Goal: Task Accomplishment & Management: Use online tool/utility

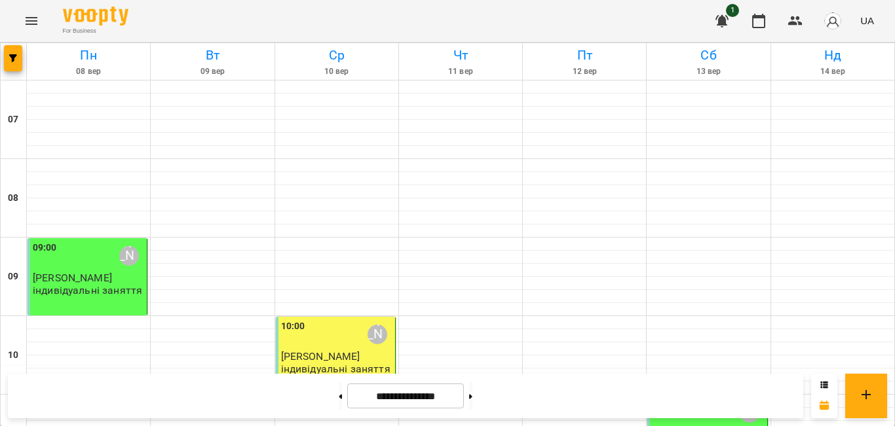
scroll to position [675, 0]
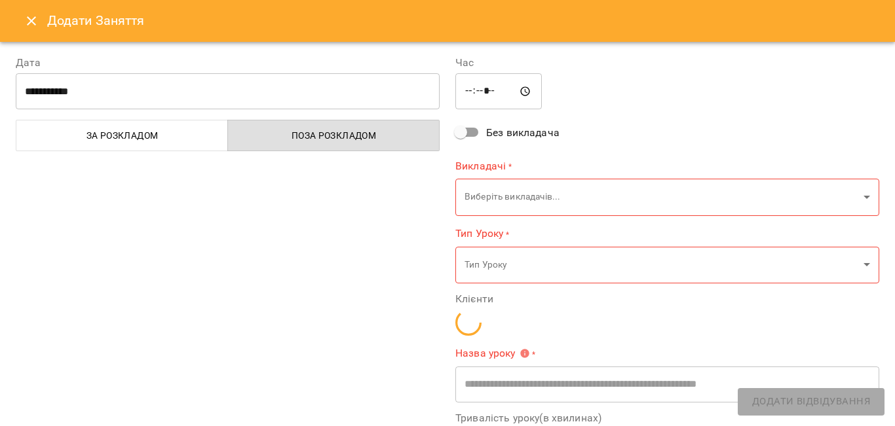
type input "**********"
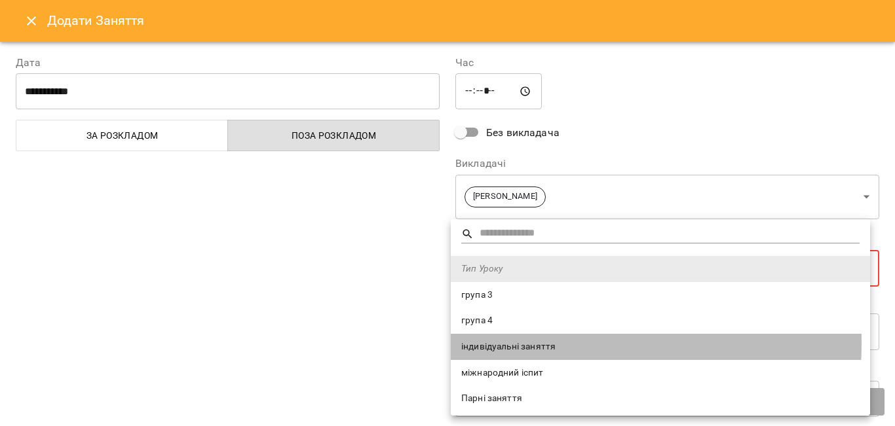
click at [489, 343] on span "індивідуальні заняття" at bounding box center [660, 347] width 398 height 13
type input "**********"
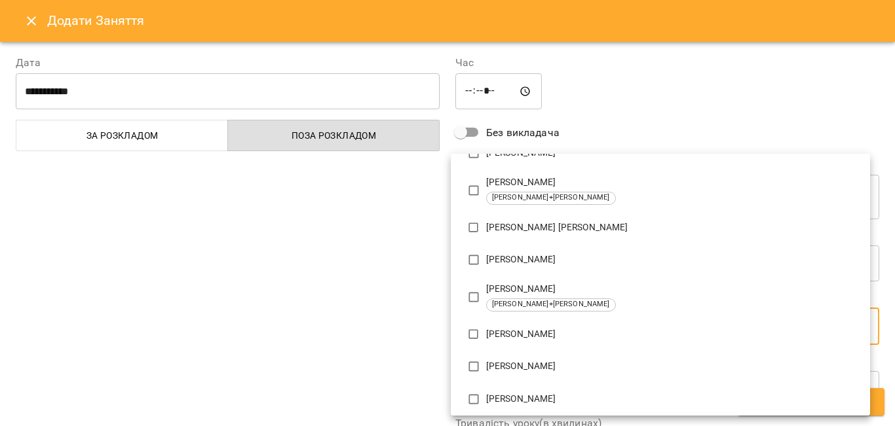
scroll to position [301, 0]
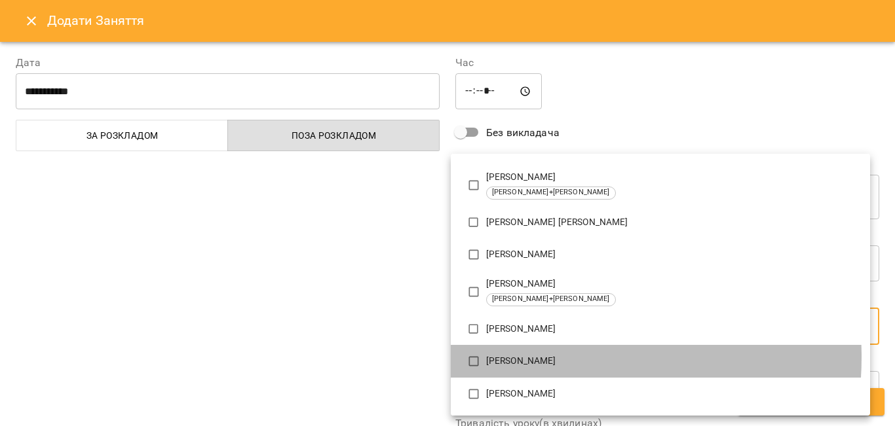
click at [538, 358] on p "[PERSON_NAME]" at bounding box center [672, 361] width 373 height 13
type input "**********"
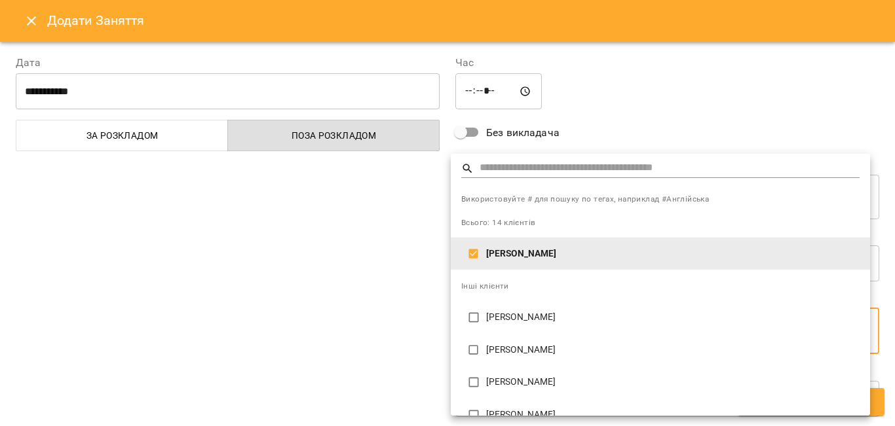
click at [361, 289] on div at bounding box center [447, 213] width 895 height 426
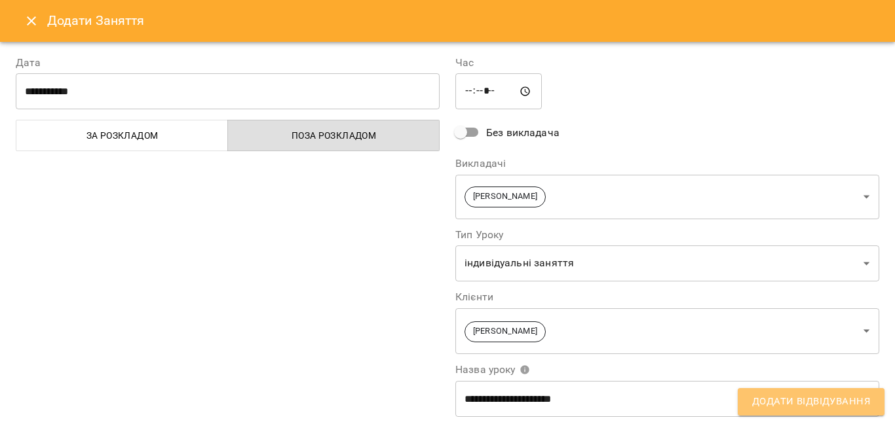
click at [759, 400] on span "Додати Відвідування" at bounding box center [811, 402] width 118 height 17
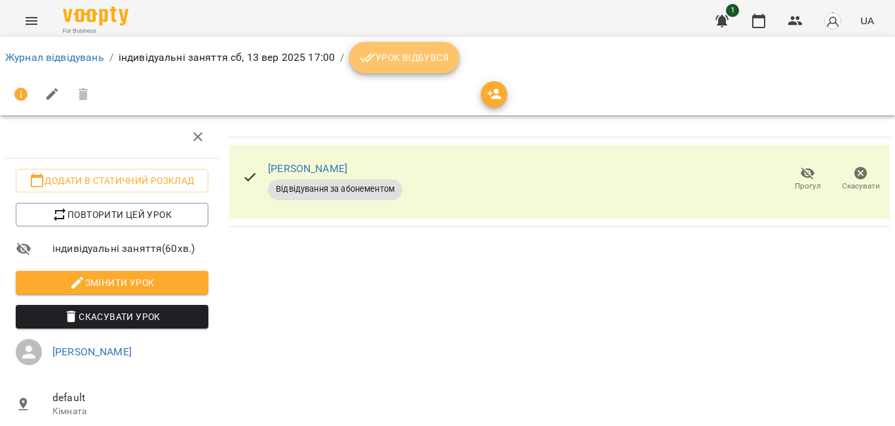
click at [426, 53] on span "Урок відбувся" at bounding box center [404, 58] width 89 height 16
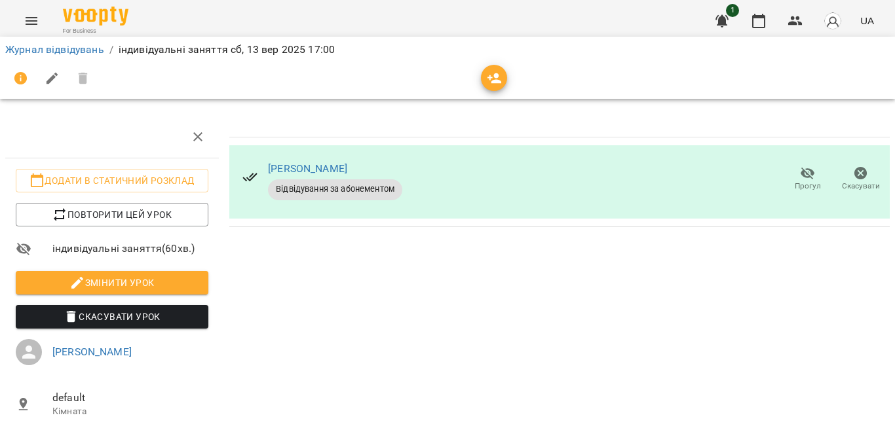
click at [407, 387] on div "[PERSON_NAME] Відвідування за абонементом Прогул Скасувати" at bounding box center [559, 306] width 671 height 390
click at [758, 22] on icon "button" at bounding box center [759, 21] width 16 height 16
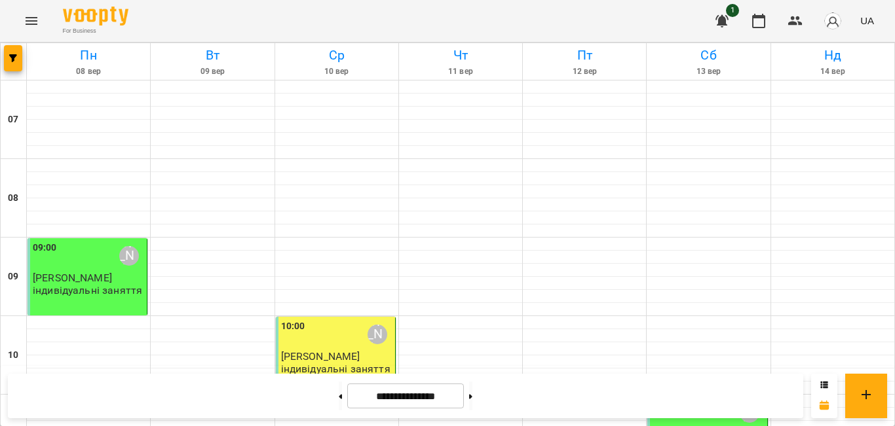
scroll to position [479, 0]
click at [763, 18] on icon "button" at bounding box center [758, 21] width 13 height 14
click at [833, 23] on img "button" at bounding box center [832, 21] width 18 height 18
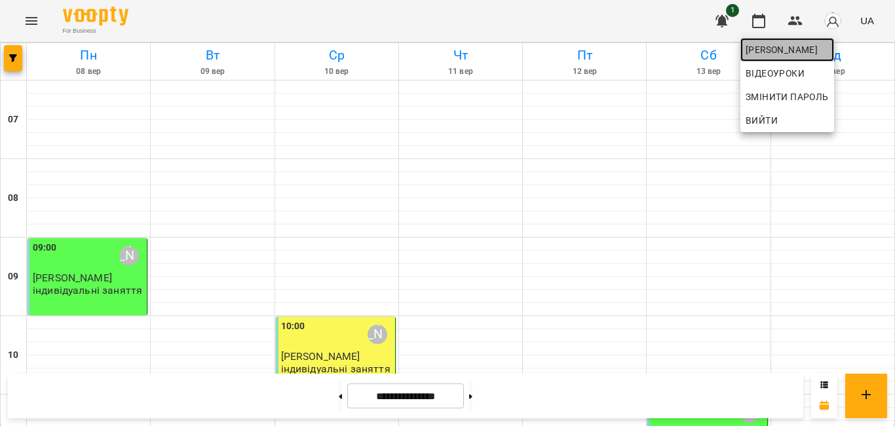
click at [784, 46] on span "[PERSON_NAME]" at bounding box center [787, 50] width 83 height 16
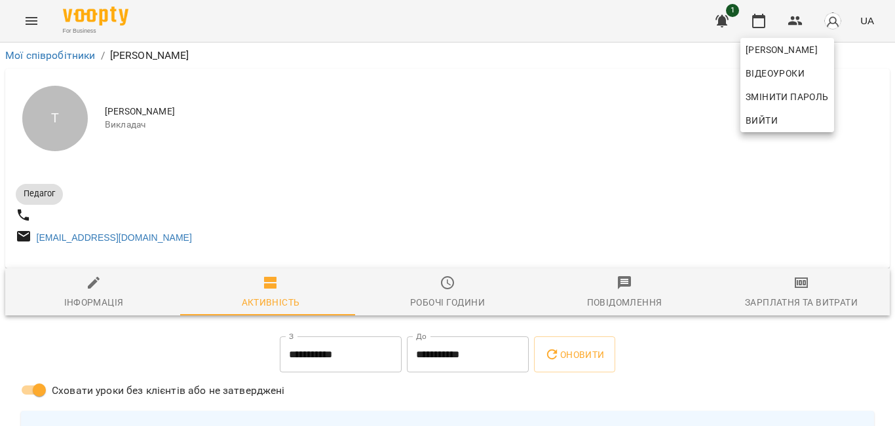
click at [751, 311] on div at bounding box center [447, 213] width 895 height 426
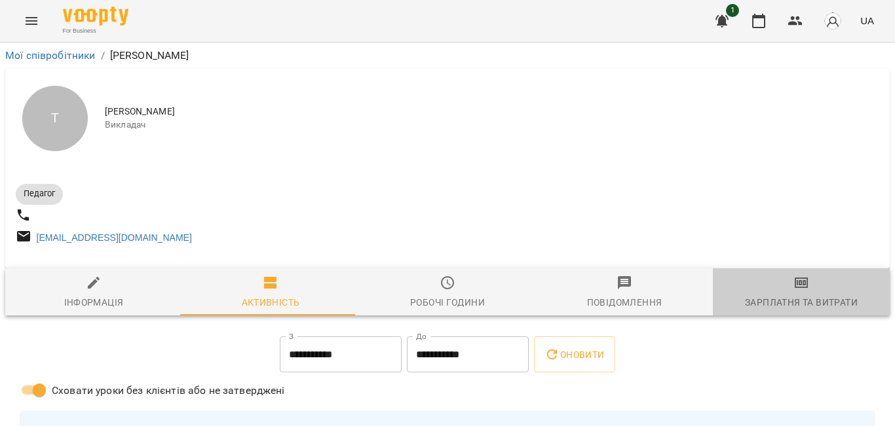
click at [794, 302] on div "Зарплатня та Витрати" at bounding box center [801, 303] width 113 height 16
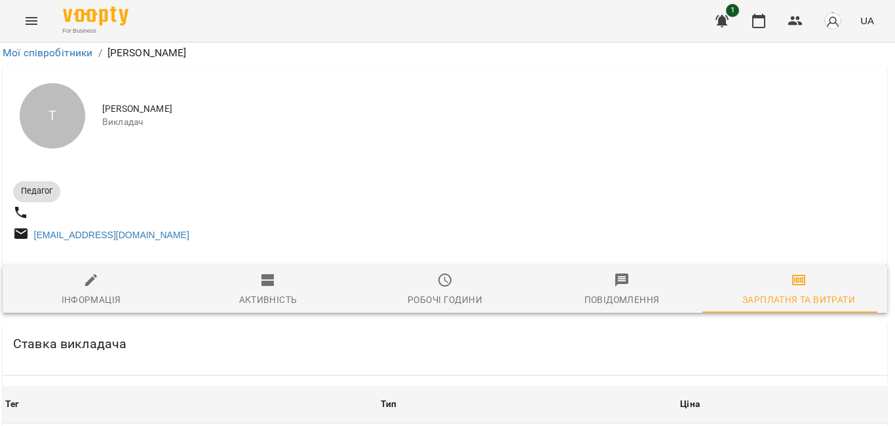
scroll to position [478, 3]
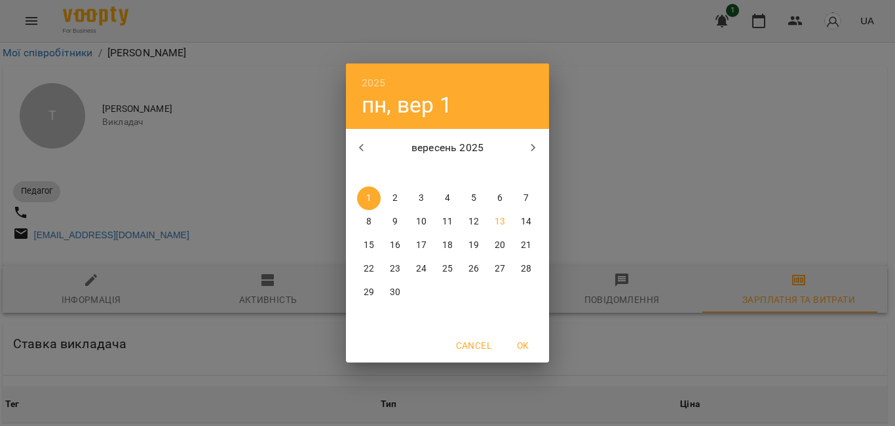
click at [297, 233] on div "2025 пн, вер 1 вересень 2025 пн вт ср чт пт сб нд 1 2 3 4 5 6 7 8 9 10 11 12 13…" at bounding box center [447, 213] width 895 height 426
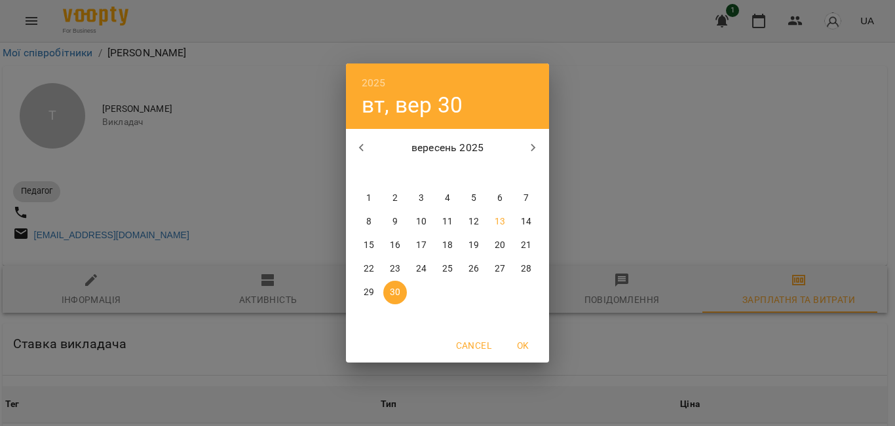
click at [586, 169] on div "2025 вт, вер 30 вересень 2025 пн вт ср чт пт сб нд 1 2 3 4 5 6 7 8 9 10 11 12 1…" at bounding box center [447, 213] width 895 height 426
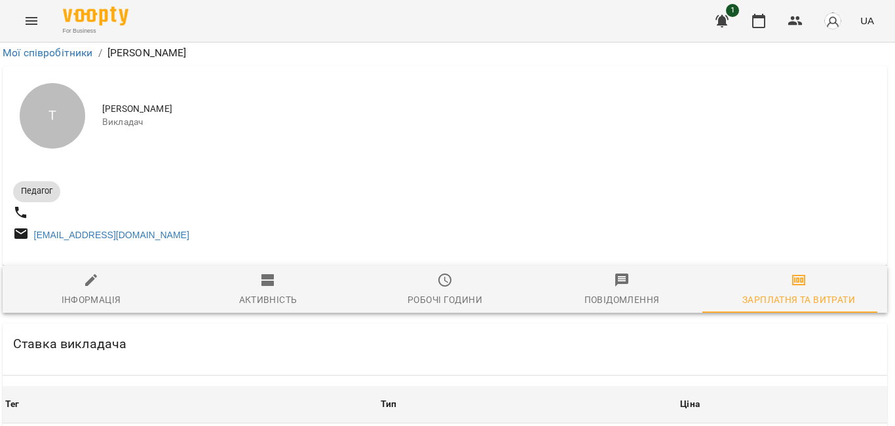
drag, startPoint x: 42, startPoint y: 318, endPoint x: 65, endPoint y: 317, distance: 22.9
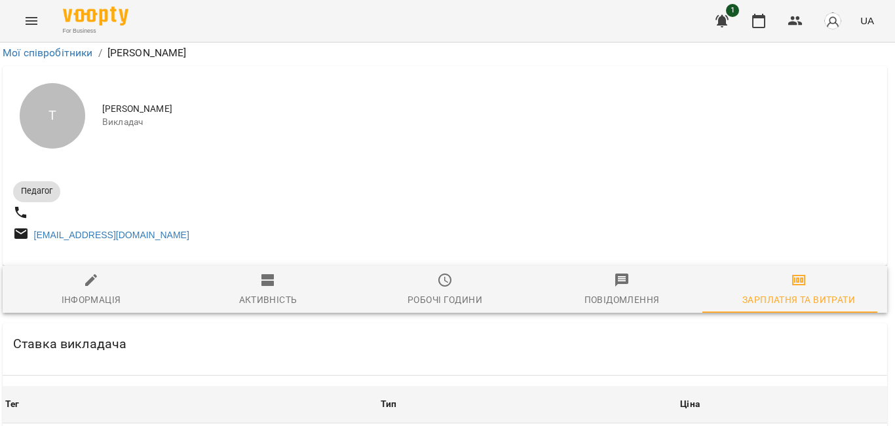
scroll to position [390, 3]
